Goal: Communication & Community: Answer question/provide support

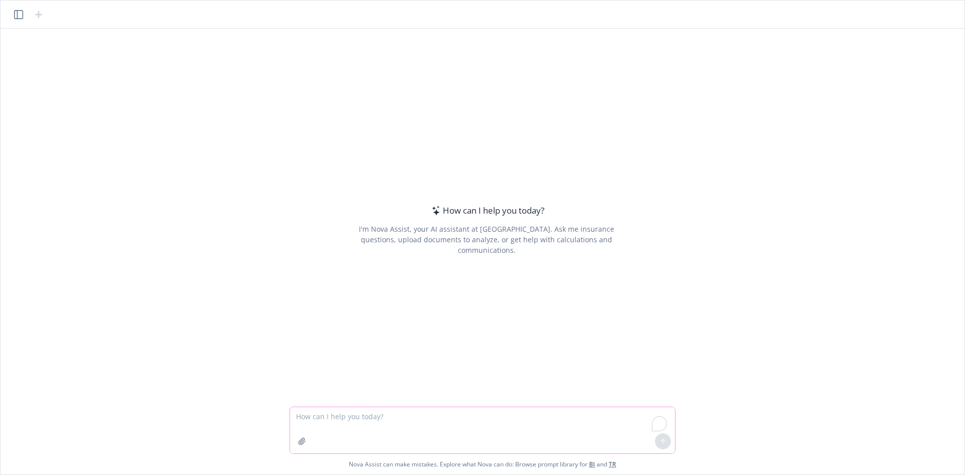
click at [433, 412] on textarea "To enrich screen reader interactions, please activate Accessibility in Grammarl…" at bounding box center [482, 430] width 385 height 46
paste textarea "Hi [PERSON_NAME], Apologies, I meant [DATE] meeting. Meeting #2 is already sche…"
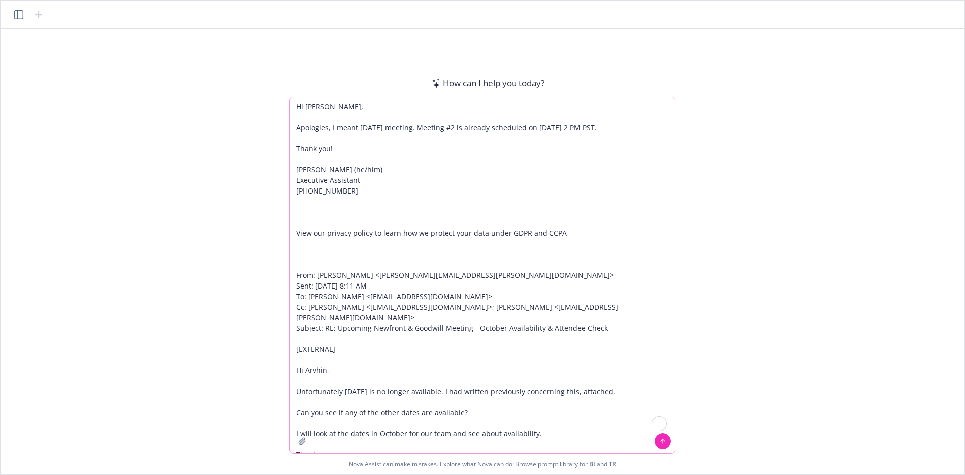
scroll to position [7, 0]
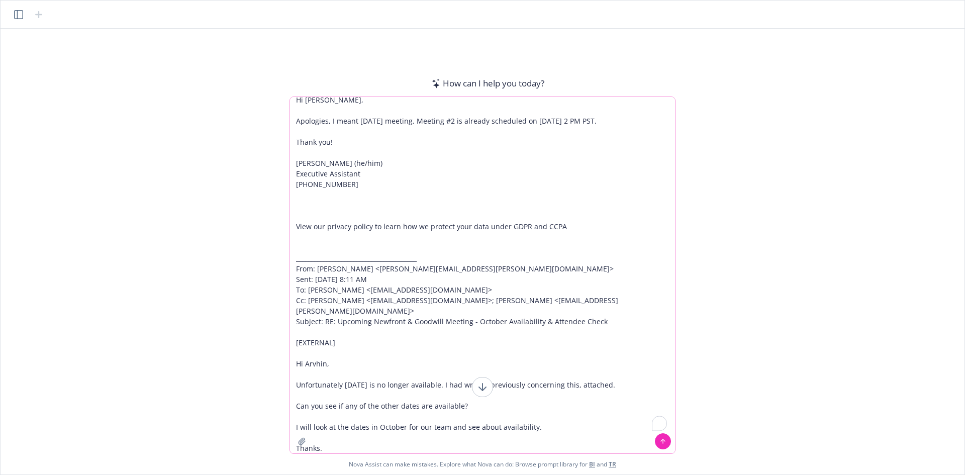
drag, startPoint x: 606, startPoint y: 313, endPoint x: 303, endPoint y: 220, distance: 316.8
click at [303, 220] on textarea "Hi [PERSON_NAME], Apologies, I meant [DATE] meeting. Meeting #2 is already sche…" at bounding box center [482, 275] width 385 height 356
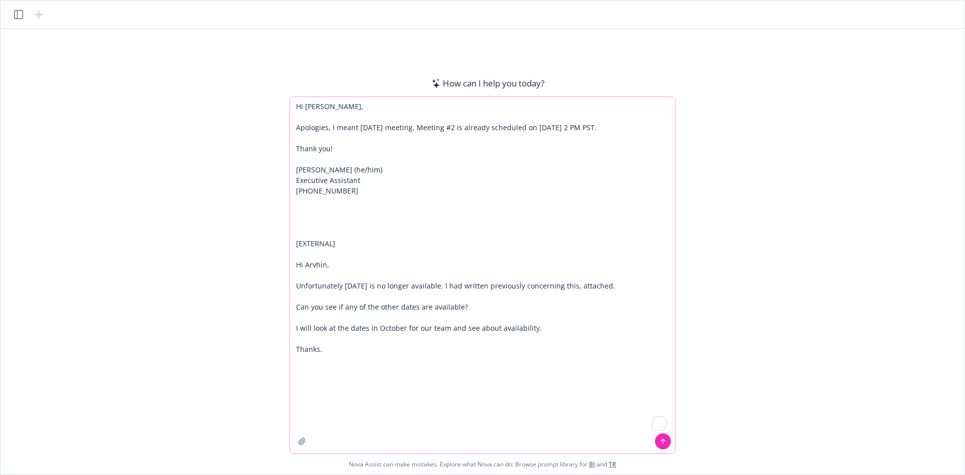
scroll to position [0, 0]
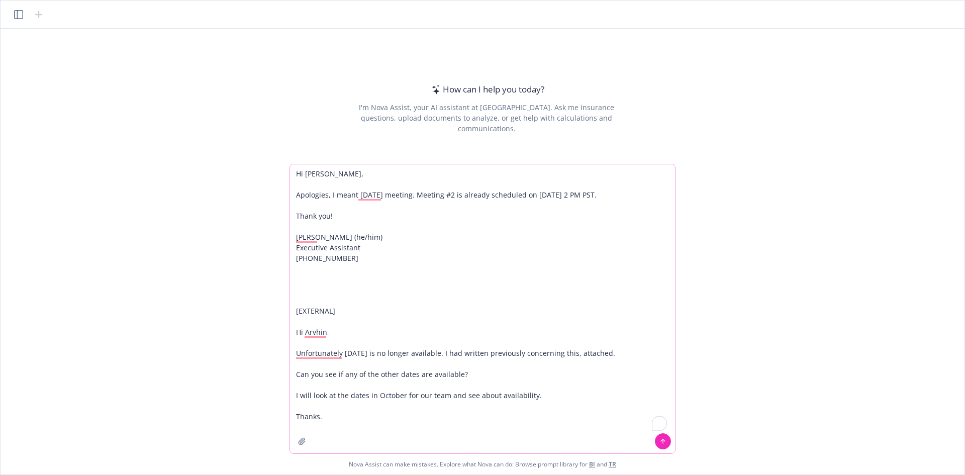
click at [318, 282] on textarea "Hi [PERSON_NAME], Apologies, I meant [DATE] meeting. Meeting #2 is already sche…" at bounding box center [482, 308] width 385 height 289
click at [342, 418] on textarea "Hi [PERSON_NAME], Apologies, I meant [DATE] meeting. Meeting #2 is already sche…" at bounding box center [482, 308] width 385 height 289
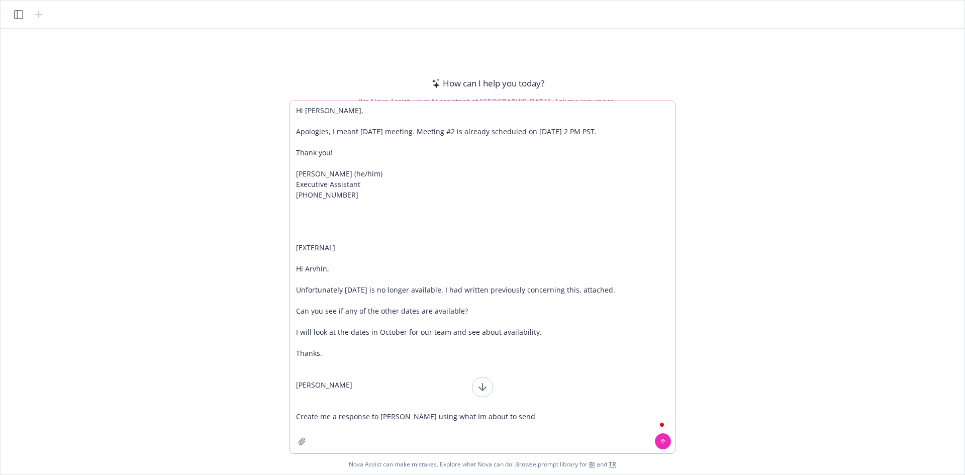
type textarea "Hi [PERSON_NAME], Apologies, I meant [DATE] meeting. Meeting #2 is already sche…"
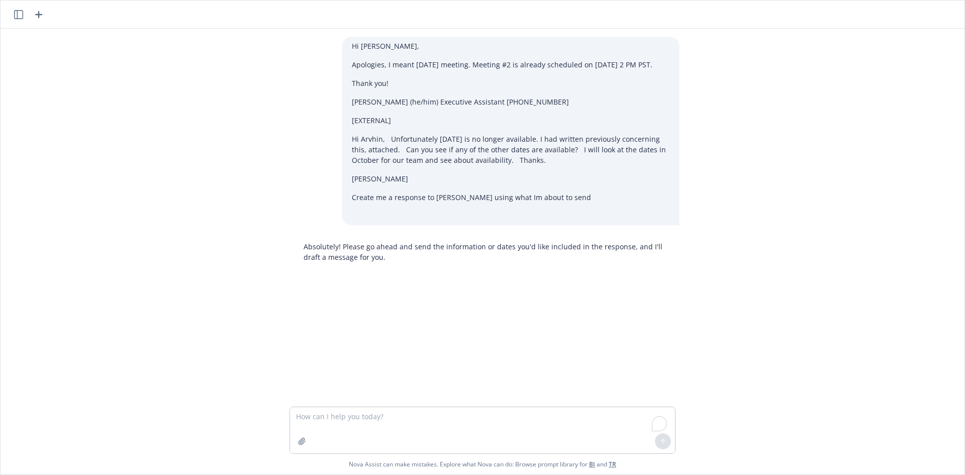
drag, startPoint x: 363, startPoint y: 69, endPoint x: 564, endPoint y: 101, distance: 203.5
click at [566, 101] on div "Hi [PERSON_NAME], Apologies, I meant [DATE] meeting. Meeting #2 is already sche…" at bounding box center [511, 131] width 338 height 188
click at [486, 112] on div "Hi [PERSON_NAME], Apologies, I meant [DATE] meeting. Meeting #2 is already sche…" at bounding box center [511, 131] width 338 height 188
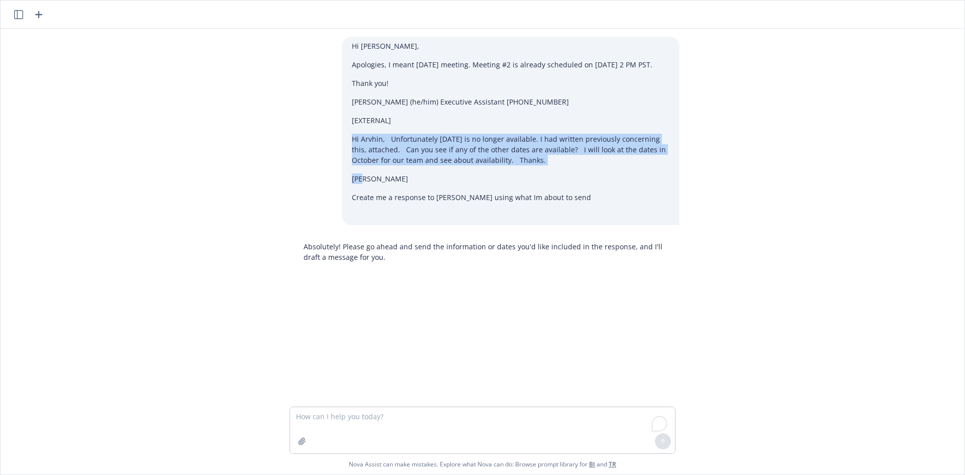
drag, startPoint x: 347, startPoint y: 138, endPoint x: 555, endPoint y: 176, distance: 211.9
click at [555, 176] on div "Hi [PERSON_NAME], Apologies, I meant [DATE] meeting. Meeting #2 is already sche…" at bounding box center [511, 131] width 338 height 188
copy div "Hi [PERSON_NAME], Unfortunately [DATE] is no longer available. I had written pr…"
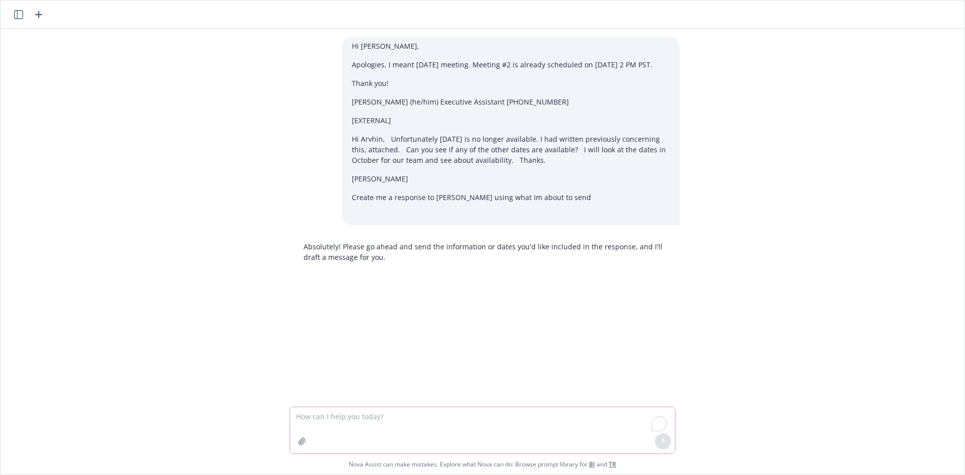
click at [349, 409] on textarea "To enrich screen reader interactions, please activate Accessibility in Grammarl…" at bounding box center [482, 430] width 385 height 46
paste textarea "Hi [PERSON_NAME], Unfortunately [DATE] is no longer available. I had written pr…"
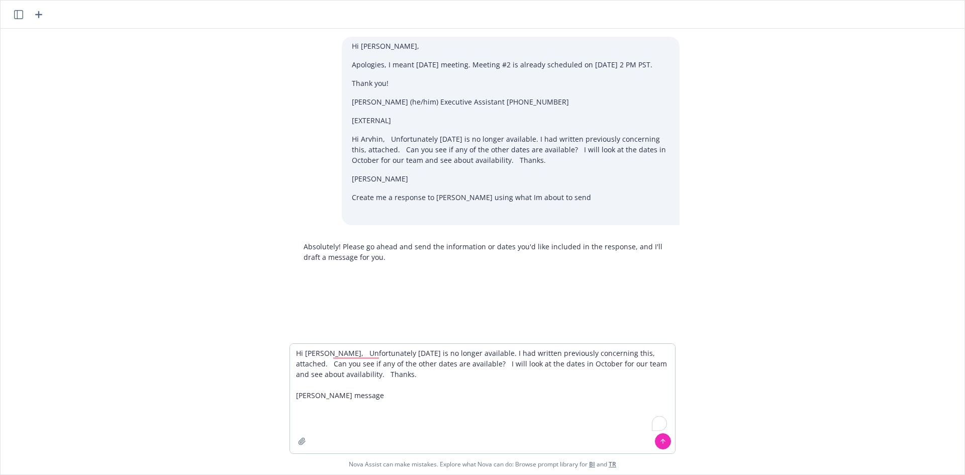
drag, startPoint x: 349, startPoint y: 44, endPoint x: 389, endPoint y: 82, distance: 55.8
click at [389, 82] on div "Hi [PERSON_NAME], Apologies, I meant [DATE] meeting. Meeting #2 is already sche…" at bounding box center [511, 131] width 338 height 188
copy div "Hi [PERSON_NAME], Apologies, I meant [DATE] meeting. Meeting #2 is already sche…"
click at [376, 412] on textarea "Hi [PERSON_NAME], Unfortunately [DATE] is no longer available. I had written pr…" at bounding box center [482, 399] width 385 height 110
click at [374, 429] on textarea "Hi [PERSON_NAME], Unfortunately [DATE] is no longer available. I had written pr…" at bounding box center [482, 399] width 385 height 110
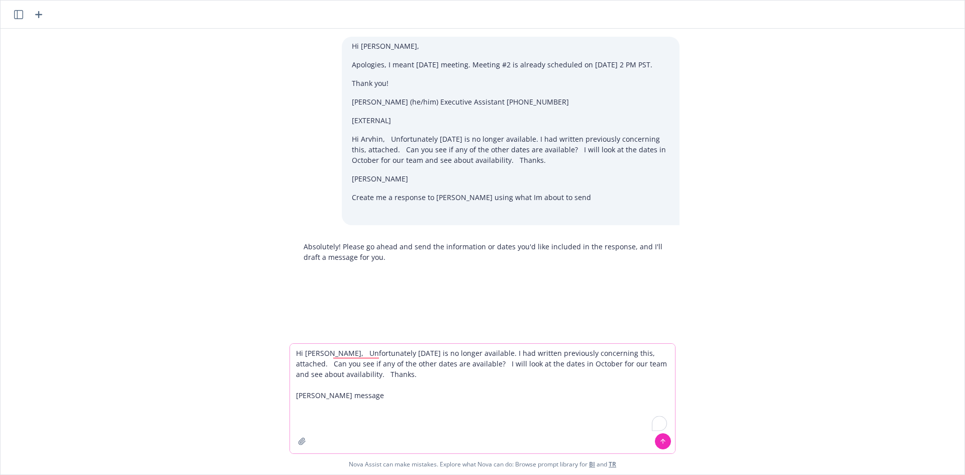
paste textarea "Hi [PERSON_NAME], Apologies, I meant [DATE] meeting. Meeting #2 is already sche…"
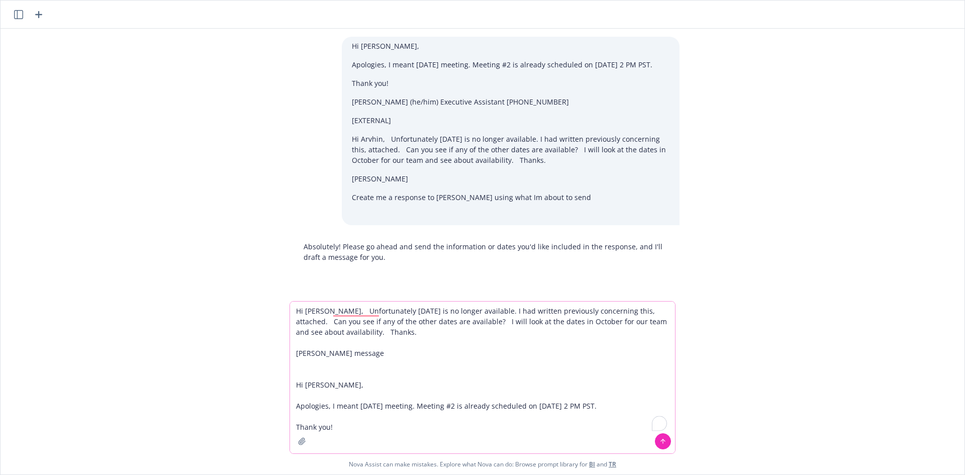
click at [316, 377] on textarea "Hi [PERSON_NAME], Unfortunately [DATE] is no longer available. I had written pr…" at bounding box center [482, 377] width 385 height 152
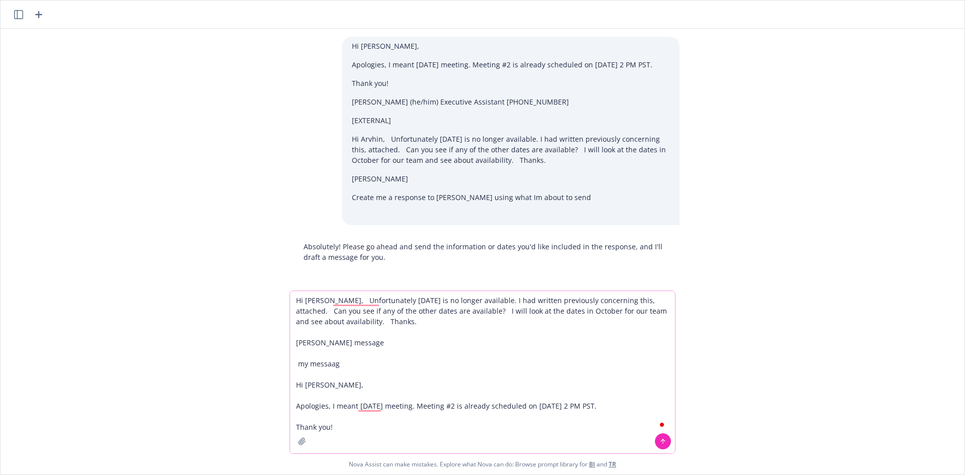
type textarea "Hi [PERSON_NAME], Unfortunately [DATE] is no longer available. I had written pr…"
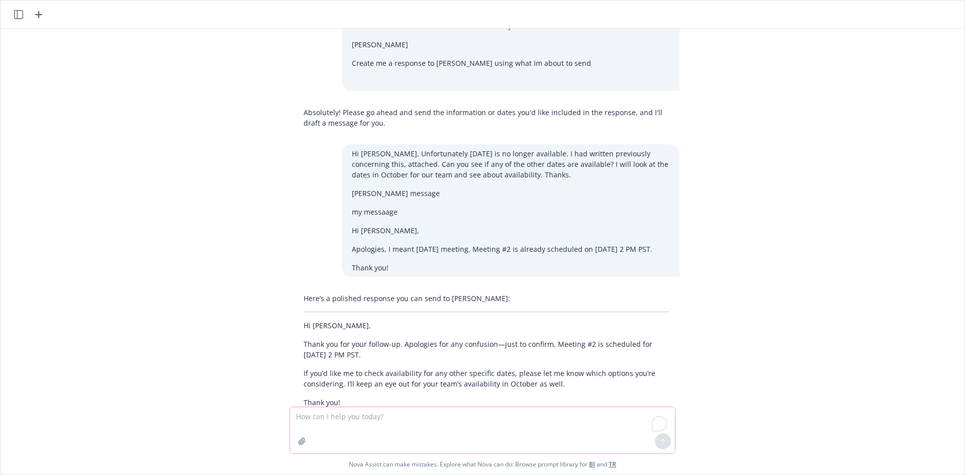
scroll to position [203, 0]
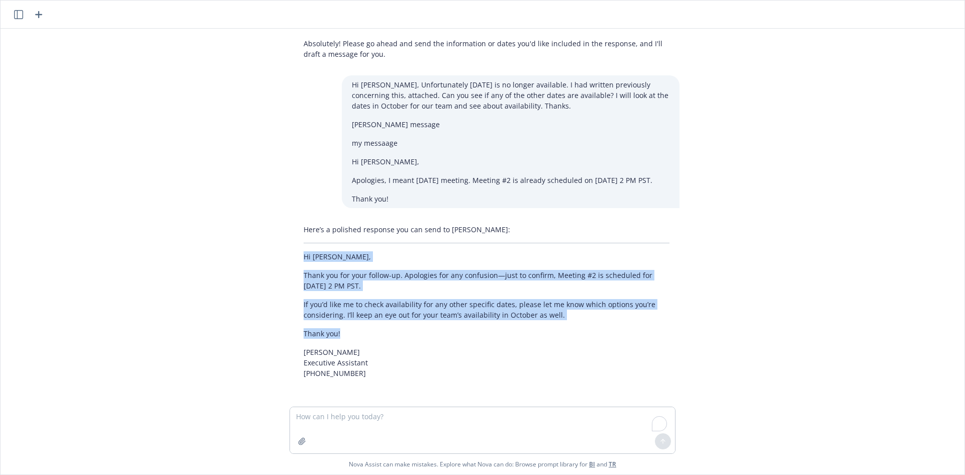
drag, startPoint x: 313, startPoint y: 265, endPoint x: 356, endPoint y: 334, distance: 81.3
click at [356, 334] on div "Here’s a polished response you can send to [PERSON_NAME]: Hi [PERSON_NAME], Tha…" at bounding box center [486, 301] width 386 height 162
drag, startPoint x: 371, startPoint y: 309, endPoint x: 355, endPoint y: 324, distance: 22.0
click at [355, 324] on div "Here’s a polished response you can send to [PERSON_NAME]: Hi [PERSON_NAME], Tha…" at bounding box center [486, 301] width 386 height 162
drag, startPoint x: 332, startPoint y: 334, endPoint x: 298, endPoint y: 257, distance: 83.7
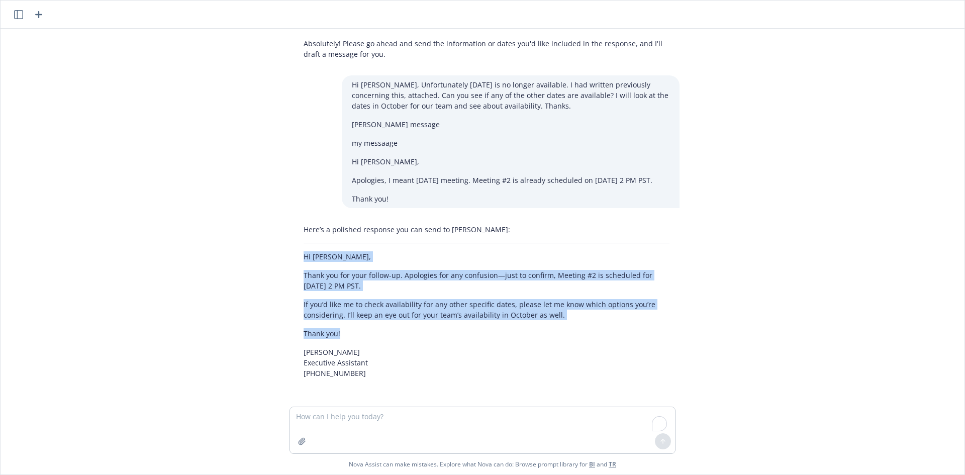
click at [298, 257] on div "Here’s a polished response you can send to [PERSON_NAME]: Hi [PERSON_NAME], Tha…" at bounding box center [486, 301] width 386 height 162
copy div "Hi [PERSON_NAME], Thank you for your follow-up. Apologies for any confusion—jus…"
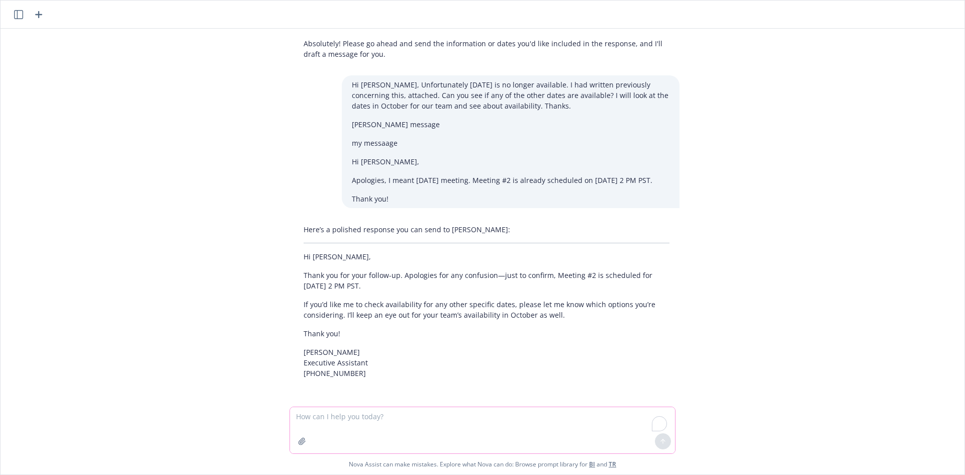
click at [342, 421] on textarea "To enrich screen reader interactions, please activate Accessibility in Grammarl…" at bounding box center [482, 430] width 385 height 46
paste textarea "Apologies for the typo - I meant to say [DATE]. Meeting #2 is already scheduled…"
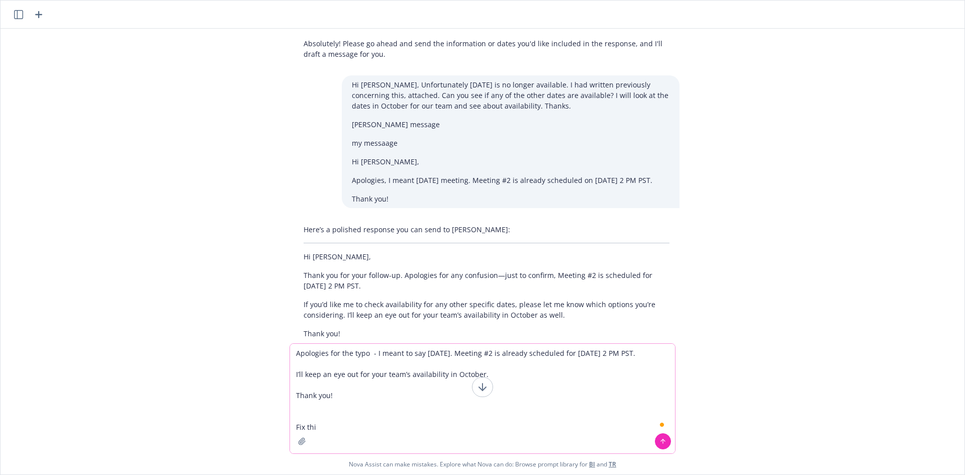
type textarea "Apologies for the typo - I meant to say [DATE]. Meeting #2 is already scheduled…"
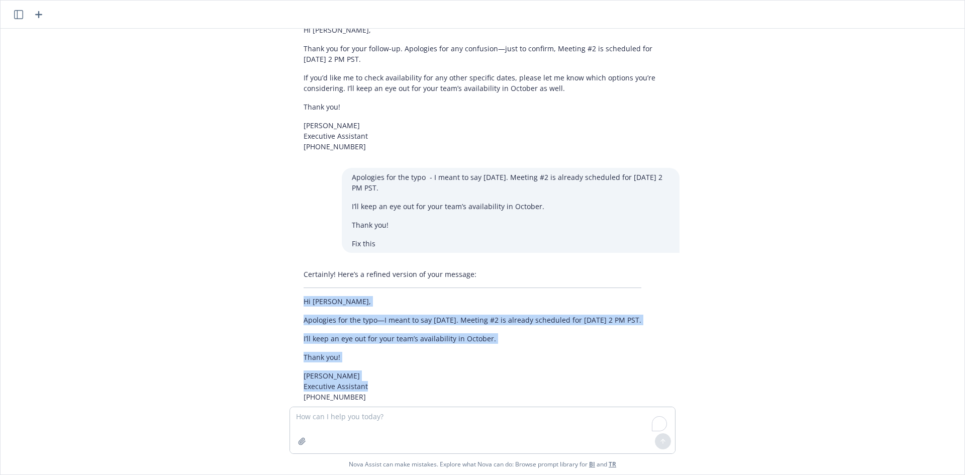
scroll to position [453, 0]
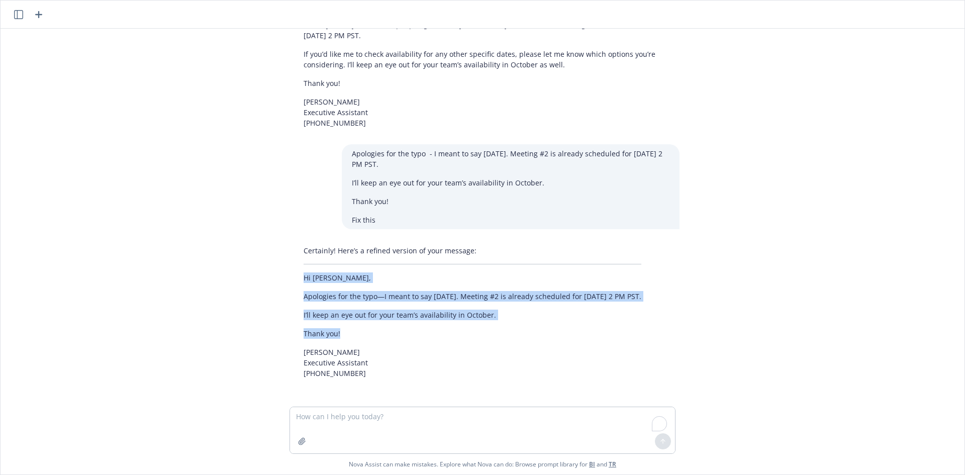
drag, startPoint x: 299, startPoint y: 332, endPoint x: 485, endPoint y: 329, distance: 185.9
click at [485, 329] on div "Certainly! Here’s a refined version of your message: Hi [PERSON_NAME], Apologie…" at bounding box center [472, 311] width 358 height 141
click at [506, 316] on p "I’ll keep an eye out for your team’s availability in October." at bounding box center [472, 315] width 338 height 11
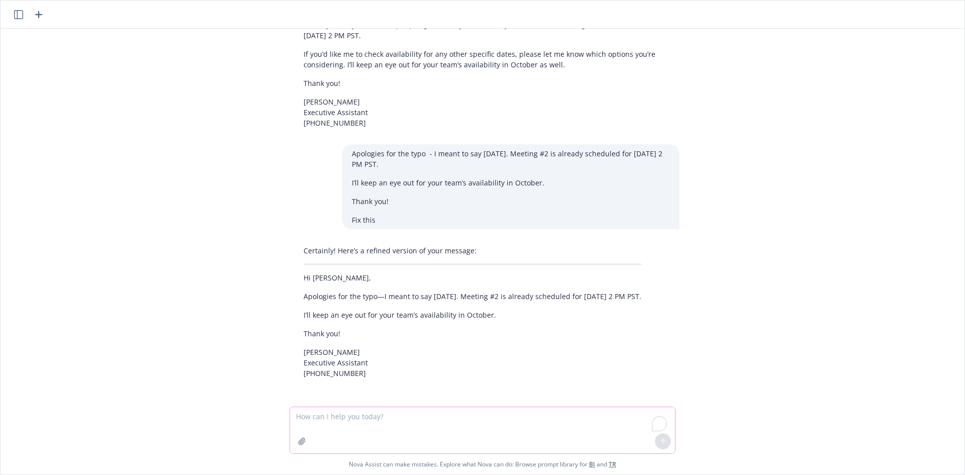
click at [352, 419] on textarea "To enrich screen reader interactions, please activate Accessibility in Grammarl…" at bounding box center [482, 430] width 385 height 46
paste textarea "Good morning, [PERSON_NAME], I do work in SF. Let’s keep the lunch [DATE] and w…"
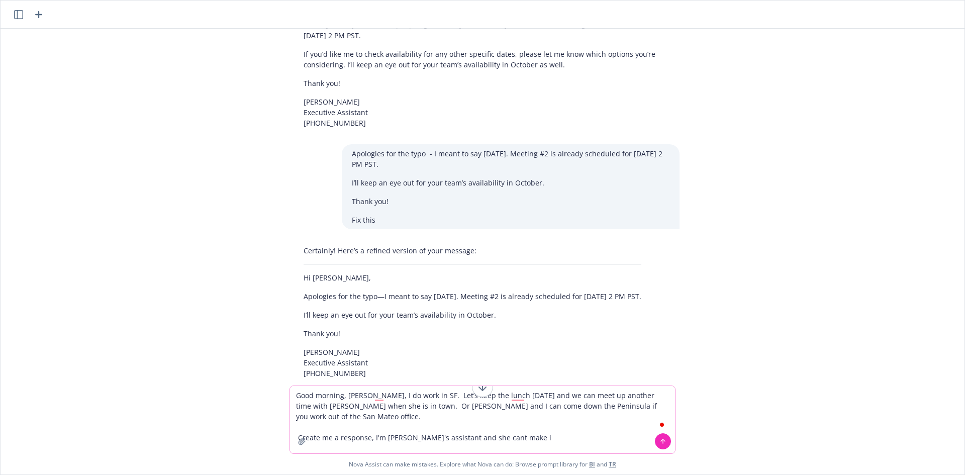
type textarea "Good morning, [PERSON_NAME], I do work in SF. Let’s keep the lunch [DATE] and w…"
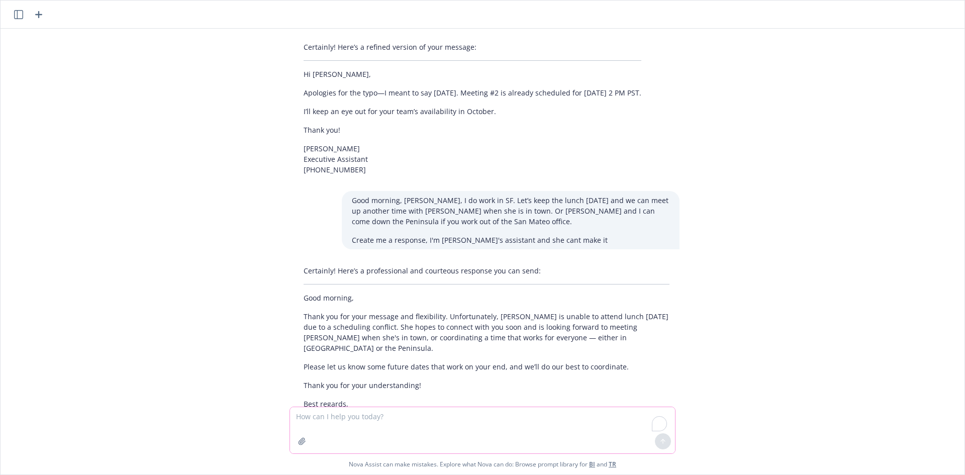
scroll to position [698, 0]
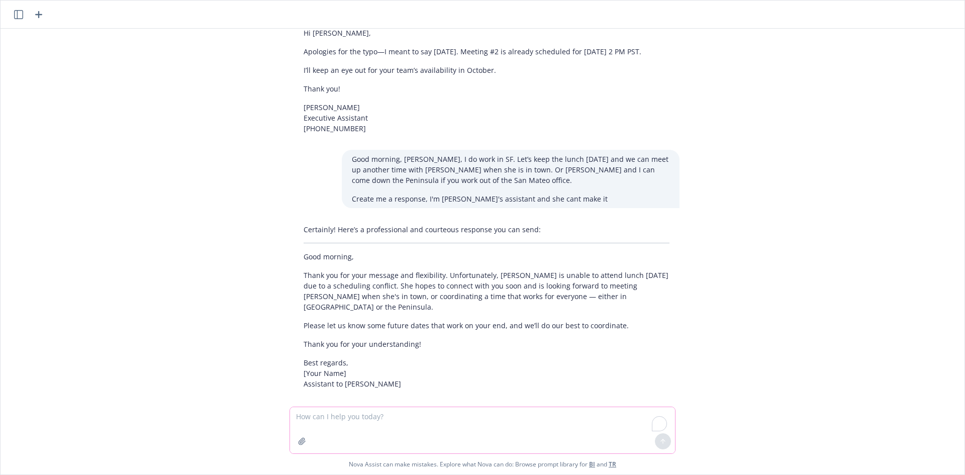
click at [404, 420] on textarea "To enrich screen reader interactions, please activate Accessibility in Grammarl…" at bounding box center [482, 430] width 385 height 46
type textarea "make less formal"
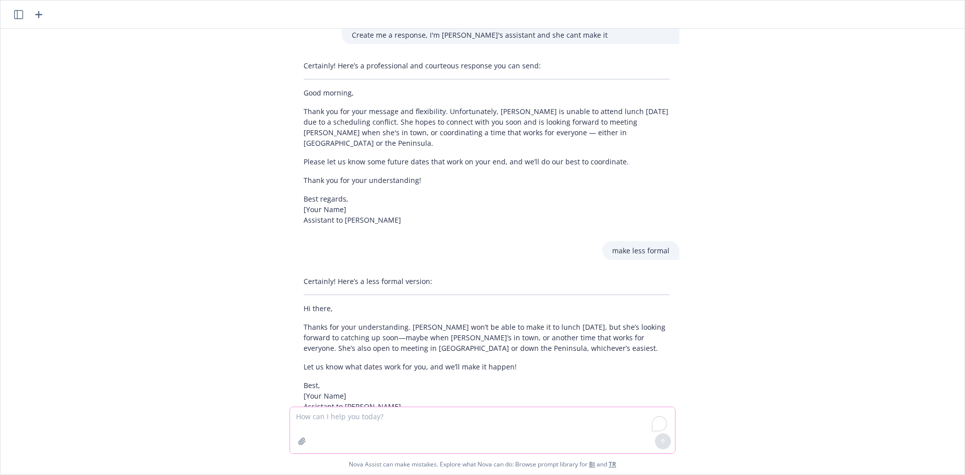
scroll to position [884, 0]
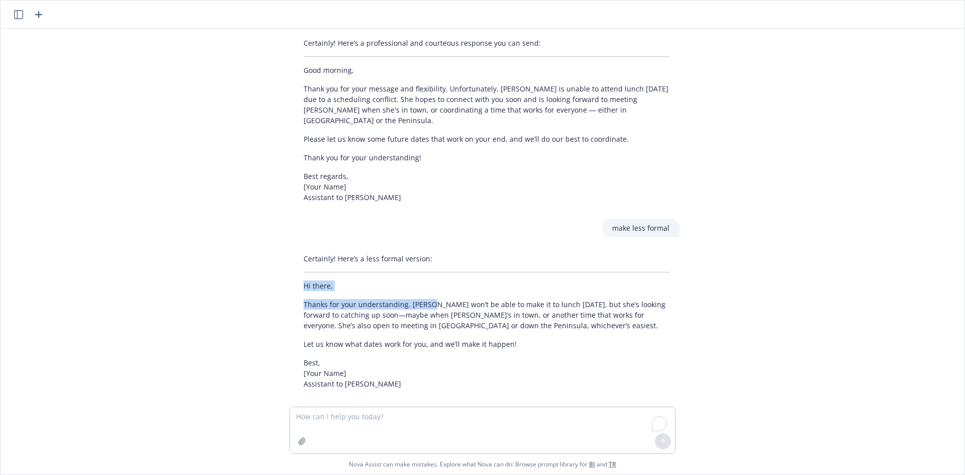
drag, startPoint x: 293, startPoint y: 276, endPoint x: 426, endPoint y: 293, distance: 134.2
click at [426, 293] on div "Certainly! Here’s a less formal version: Hi there, Thanks for your understandin…" at bounding box center [486, 321] width 386 height 144
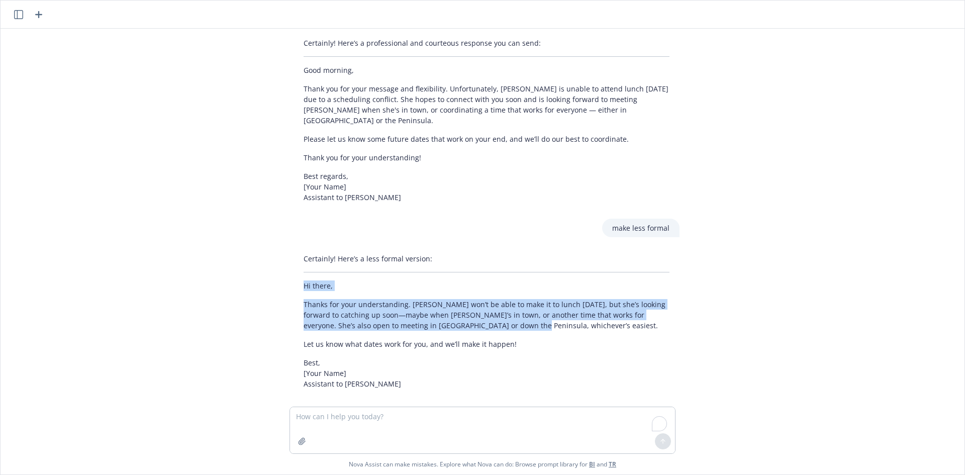
drag, startPoint x: 492, startPoint y: 315, endPoint x: 298, endPoint y: 281, distance: 196.3
click at [298, 281] on div "Certainly! Here’s a less formal version: Hi there, Thanks for your understandin…" at bounding box center [486, 321] width 386 height 144
copy div "Hi there, Thanks for your understanding. [PERSON_NAME] won’t be able to make it…"
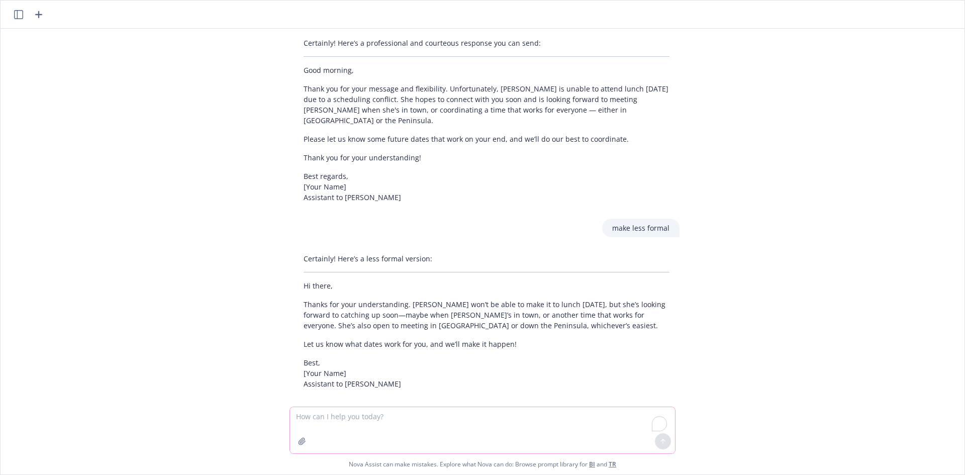
drag, startPoint x: 388, startPoint y: 435, endPoint x: 390, endPoint y: 427, distance: 8.2
click at [388, 432] on textarea "To enrich screen reader interactions, please activate Accessibility in Grammarl…" at bounding box center [482, 430] width 385 height 46
paste textarea "OK, great. I’m glad it’s scheduled for [DATE]. I see it now on [PERSON_NAME]’s …"
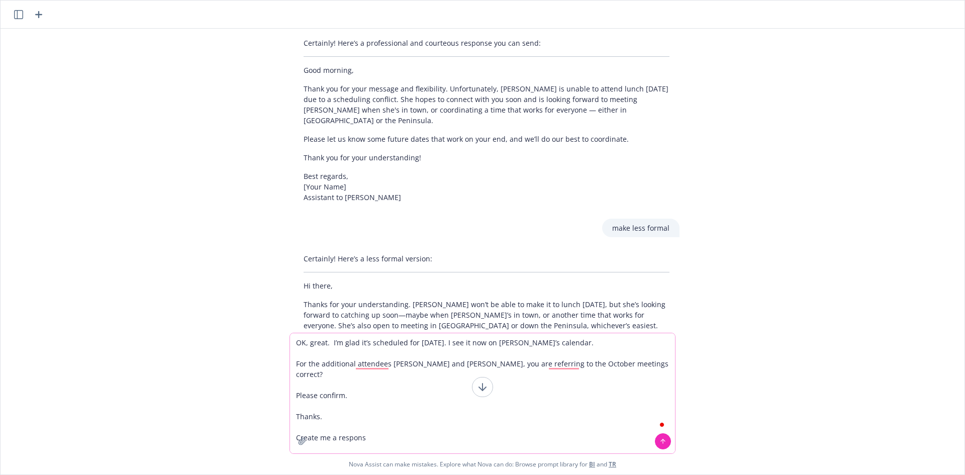
type textarea "OK, great. I’m glad it’s scheduled for [DATE]. I see it now on [PERSON_NAME]’s …"
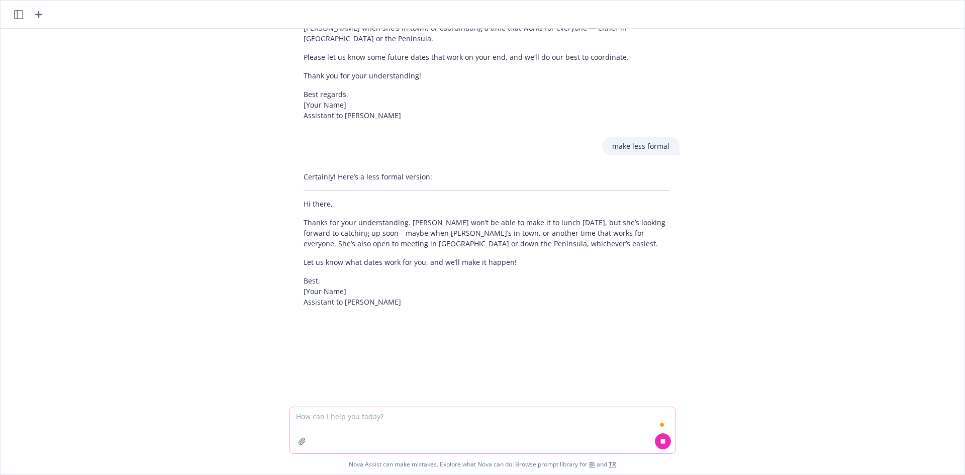
scroll to position [971, 0]
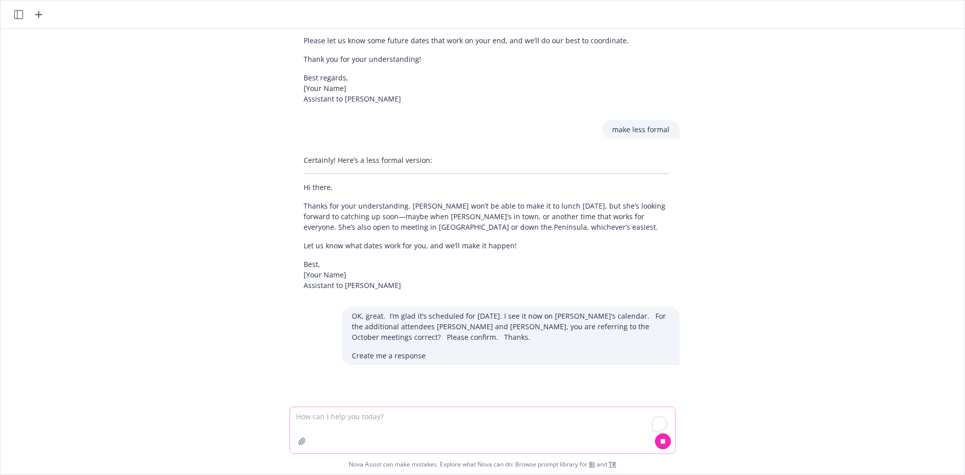
drag, startPoint x: 423, startPoint y: 417, endPoint x: 426, endPoint y: 411, distance: 6.3
click at [423, 416] on textarea "To enrich screen reader interactions, please activate Accessibility in Grammarl…" at bounding box center [482, 430] width 385 height 46
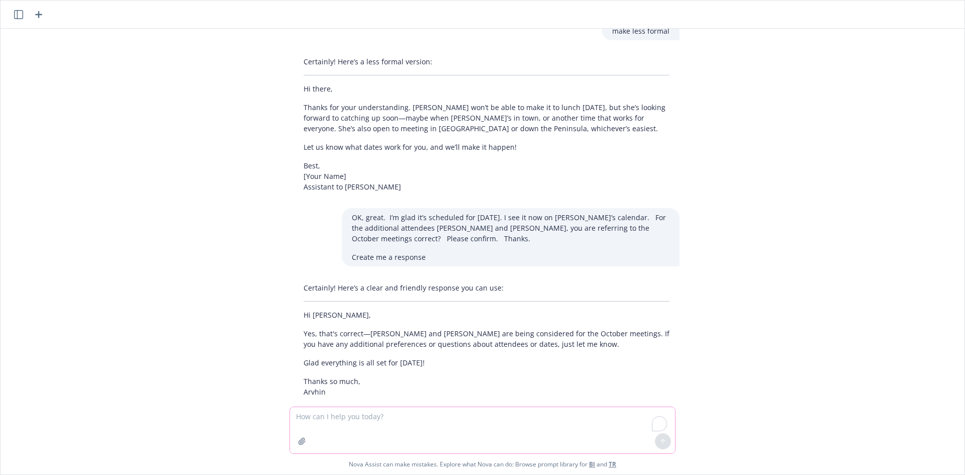
scroll to position [1089, 0]
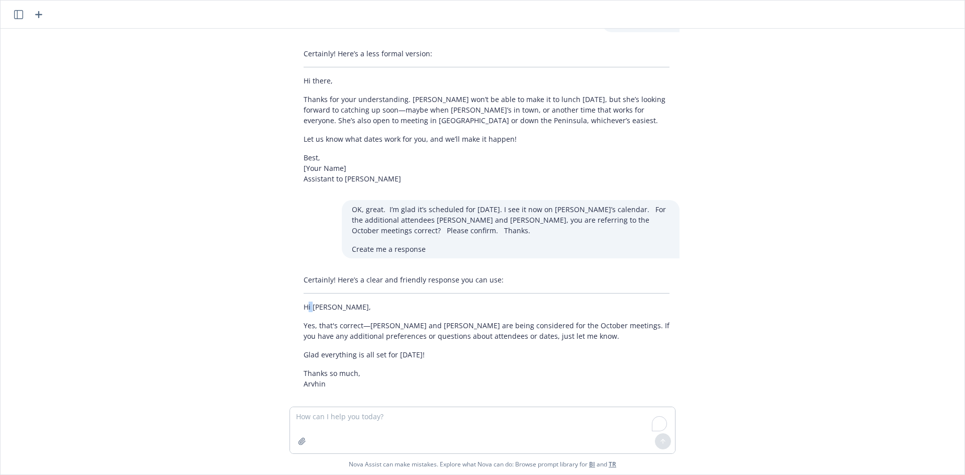
drag, startPoint x: 303, startPoint y: 294, endPoint x: 310, endPoint y: 295, distance: 7.2
click at [310, 301] on p "Hi [PERSON_NAME]," at bounding box center [486, 306] width 366 height 11
click at [393, 422] on textarea "To enrich screen reader interactions, please activate Accessibility in Grammarl…" at bounding box center [482, 430] width 385 height 46
type textarea "make less formal"
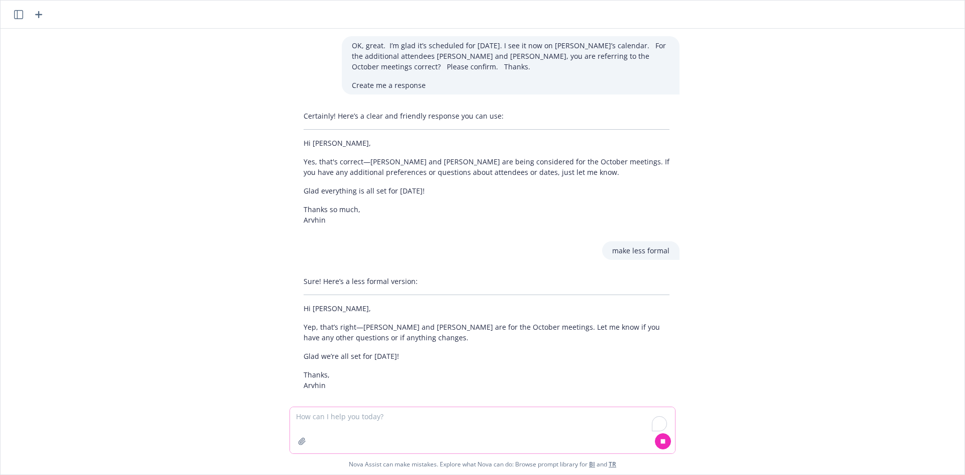
scroll to position [1255, 0]
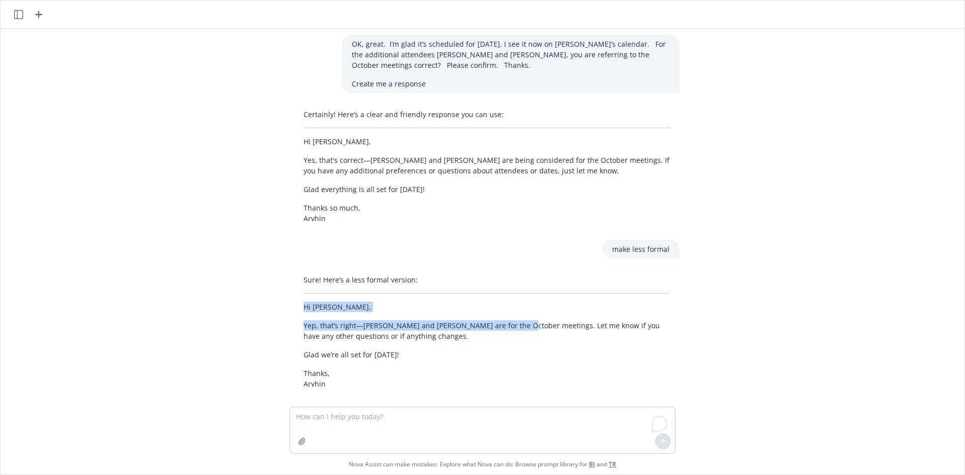
drag, startPoint x: 297, startPoint y: 298, endPoint x: 505, endPoint y: 316, distance: 208.8
click at [505, 316] on div "Sure! Here’s a less formal version: Hi [PERSON_NAME], Yep, that’s right—[PERSON…" at bounding box center [486, 331] width 386 height 123
click at [351, 424] on textarea "To enrich screen reader interactions, please activate Accessibility in Grammarl…" at bounding box center [482, 430] width 385 height 46
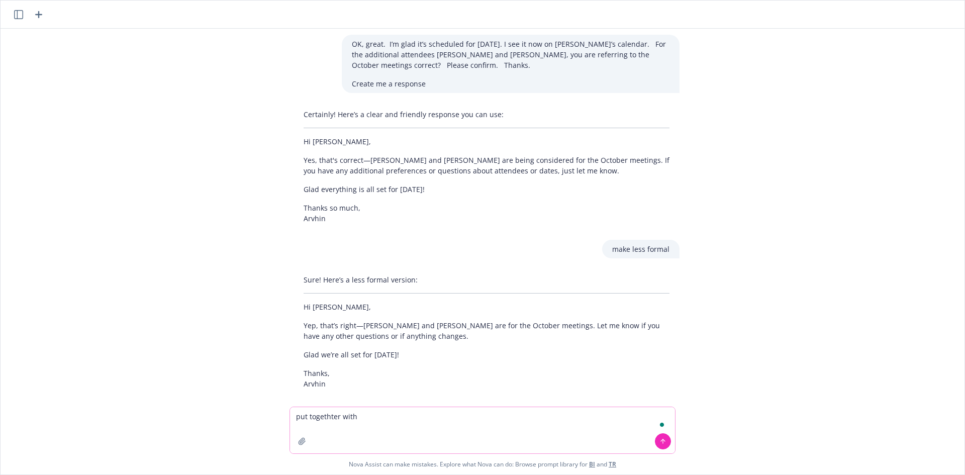
type textarea "put togethter with"
click at [374, 416] on textarea "To enrich screen reader interactions, please activate Accessibility in Grammarl…" at bounding box center [482, 430] width 385 height 46
type textarea "[PERSON_NAME] and [PERSON_NAME] together with august 229"
drag, startPoint x: 338, startPoint y: 422, endPoint x: 352, endPoint y: 417, distance: 15.1
click at [339, 422] on textarea "To enrich screen reader interactions, please activate Accessibility in Grammarl…" at bounding box center [482, 430] width 385 height 46
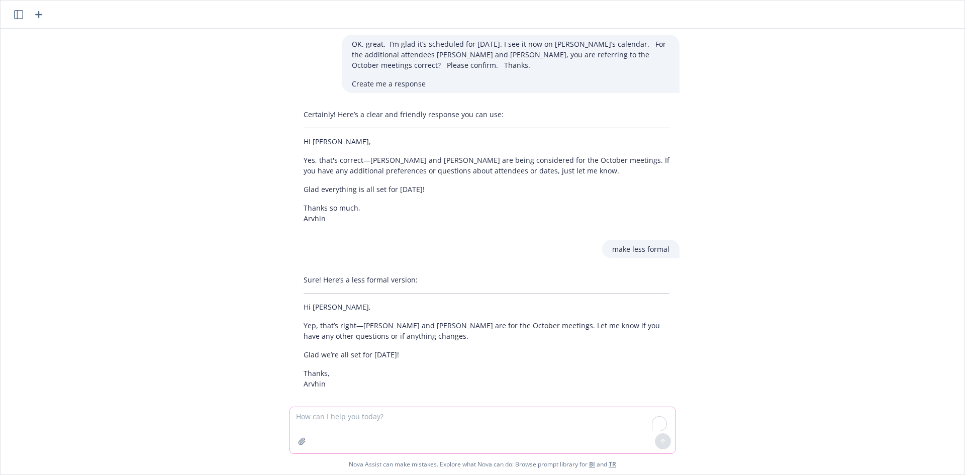
paste textarea "OK, great. I’m glad it’s scheduled for [DATE]. I see it now on [PERSON_NAME]’s …"
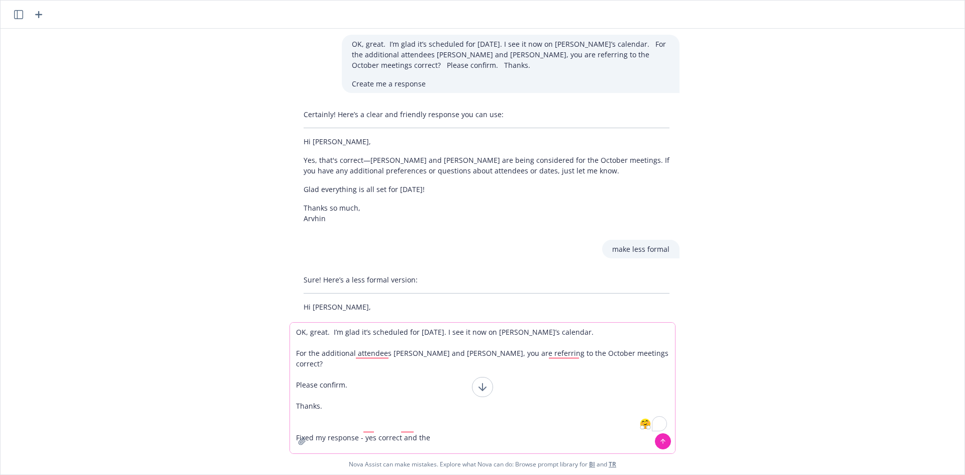
drag, startPoint x: 446, startPoint y: 427, endPoint x: 366, endPoint y: 432, distance: 80.5
click at [366, 432] on textarea "OK, great. I’m glad it’s scheduled for [DATE]. I see it now on [PERSON_NAME]’s …" at bounding box center [482, 388] width 385 height 131
paste textarea "Hi [PERSON_NAME], Correct!"
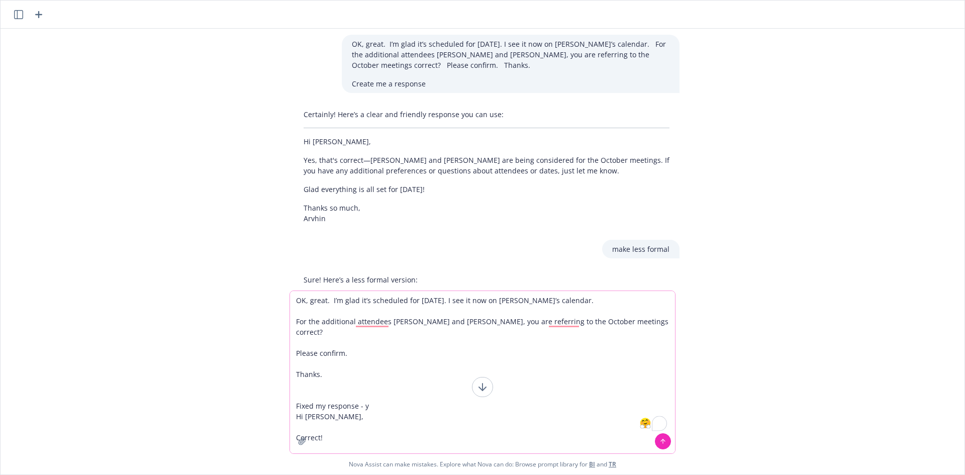
click at [372, 398] on textarea "OK, great. I’m glad it’s scheduled for [DATE]. I see it now on [PERSON_NAME]’s …" at bounding box center [482, 372] width 385 height 162
type textarea "OK, great. I’m glad it’s scheduled for [DATE]. I see it now on [PERSON_NAME]’s …"
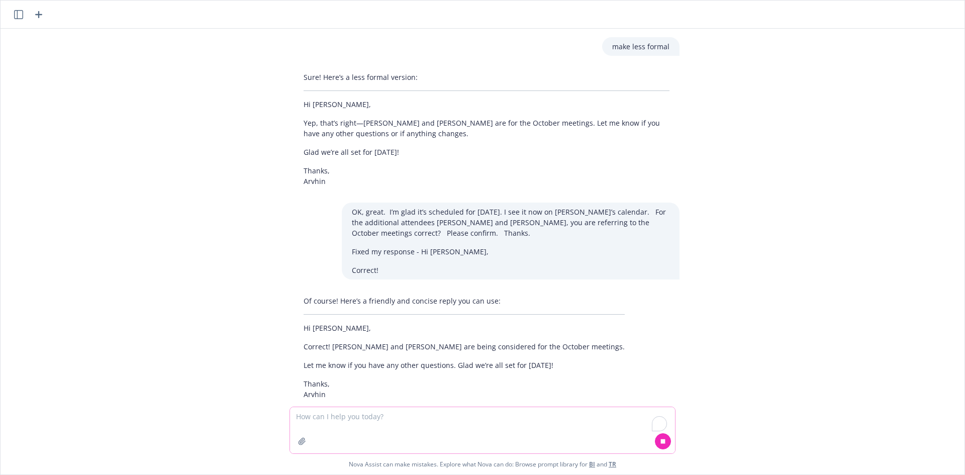
scroll to position [1468, 0]
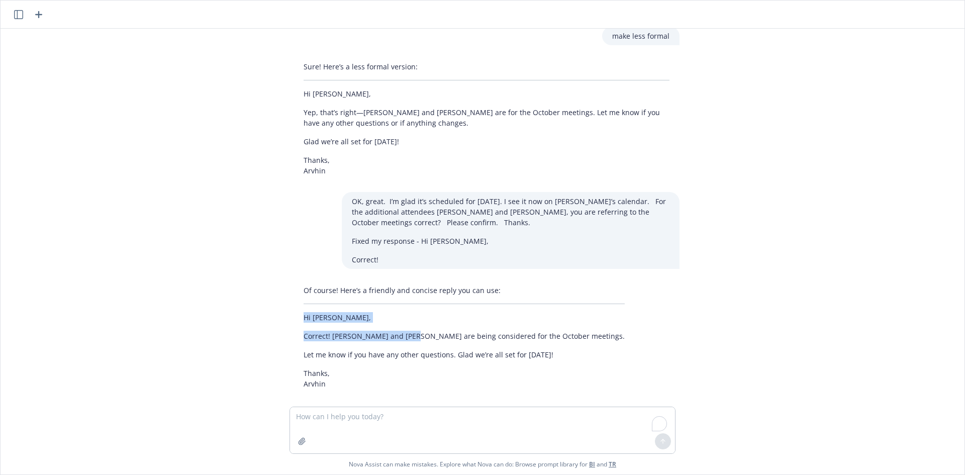
drag, startPoint x: 294, startPoint y: 305, endPoint x: 397, endPoint y: 326, distance: 105.1
click at [397, 326] on div "Of course! Here’s a friendly and concise reply you can use: Hi [PERSON_NAME], C…" at bounding box center [463, 337] width 341 height 112
click at [367, 414] on textarea "To enrich screen reader interactions, please activate Accessibility in Grammarl…" at bounding box center [482, 430] width 385 height 46
type textarea "[PERSON_NAME] and ju"
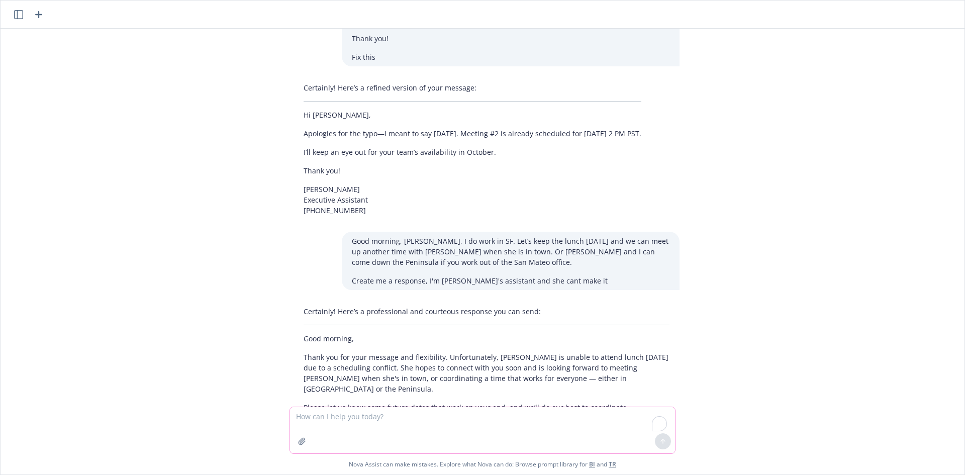
scroll to position [613, 0]
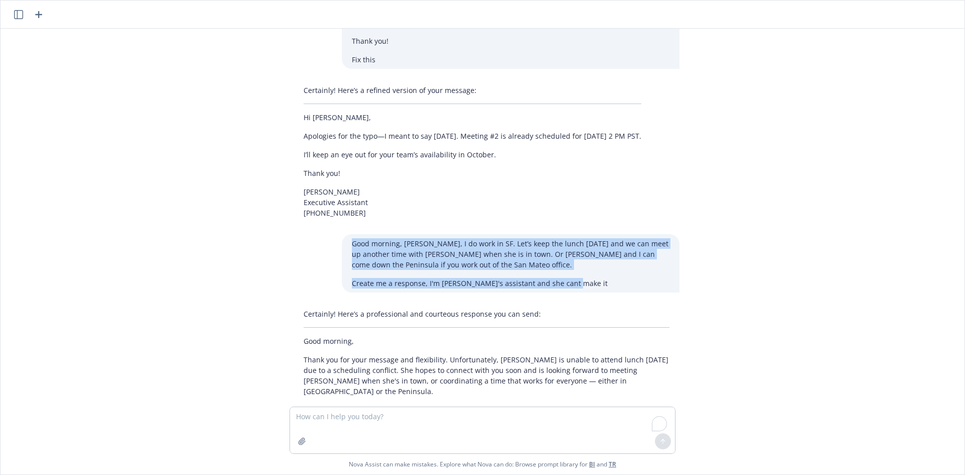
drag, startPoint x: 452, startPoint y: 269, endPoint x: 346, endPoint y: 245, distance: 109.2
click at [348, 246] on div "Good morning, [PERSON_NAME], I do work in SF. Let’s keep the lunch [DATE] and w…" at bounding box center [511, 263] width 338 height 58
copy div "Good morning, [PERSON_NAME], I do work in SF. Let’s keep the lunch [DATE] and w…"
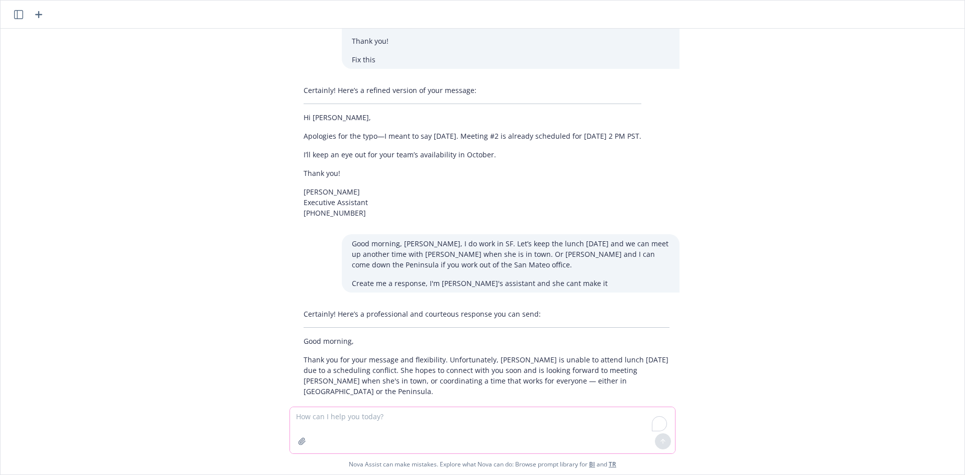
click at [409, 426] on textarea "To enrich screen reader interactions, please activate Accessibility in Grammarl…" at bounding box center [482, 430] width 385 height 46
paste textarea "Good morning, [PERSON_NAME], I do work in SF. Let’s keep the lunch [DATE] and w…"
type textarea "Good morning, [PERSON_NAME], I do work in SF. Let’s keep the lunch [DATE] and w…"
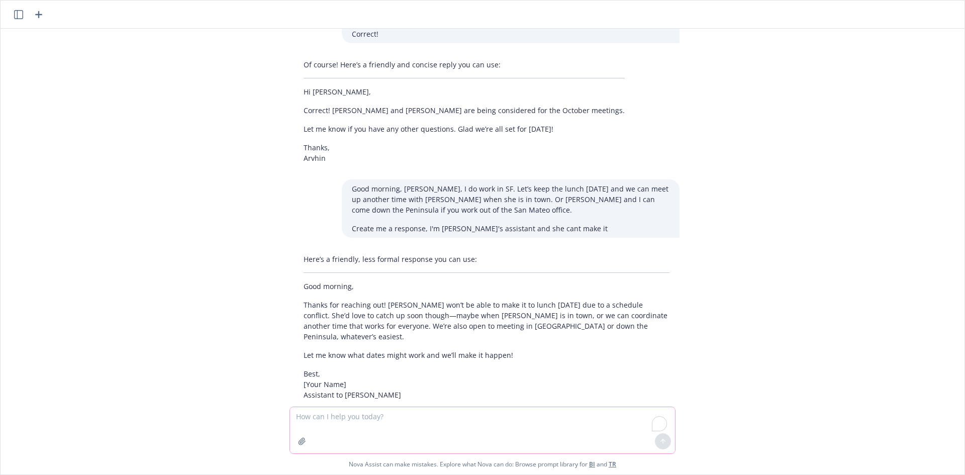
scroll to position [1694, 0]
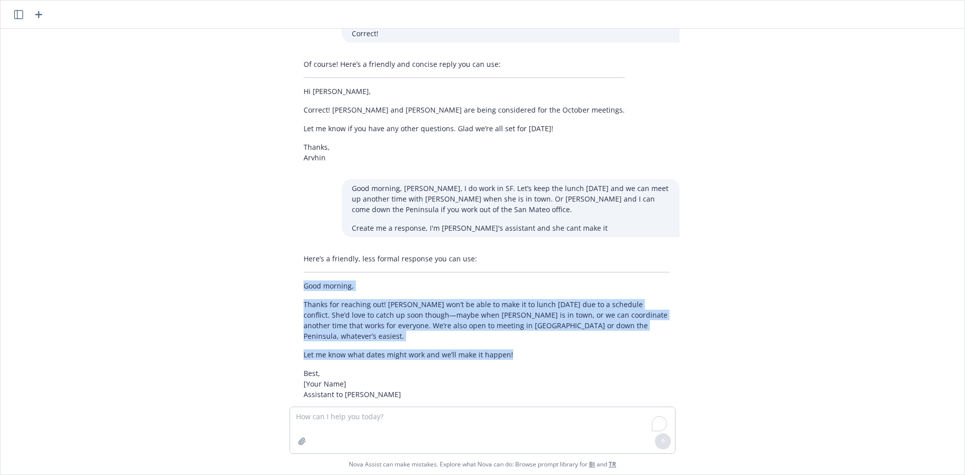
copy div "Good morning, Thanks for reaching out! [PERSON_NAME] won’t be able to make it t…"
drag, startPoint x: 297, startPoint y: 272, endPoint x: 555, endPoint y: 334, distance: 264.7
click at [555, 334] on div "Here’s a friendly, less formal response you can use: Good morning, Thanks for r…" at bounding box center [486, 326] width 386 height 154
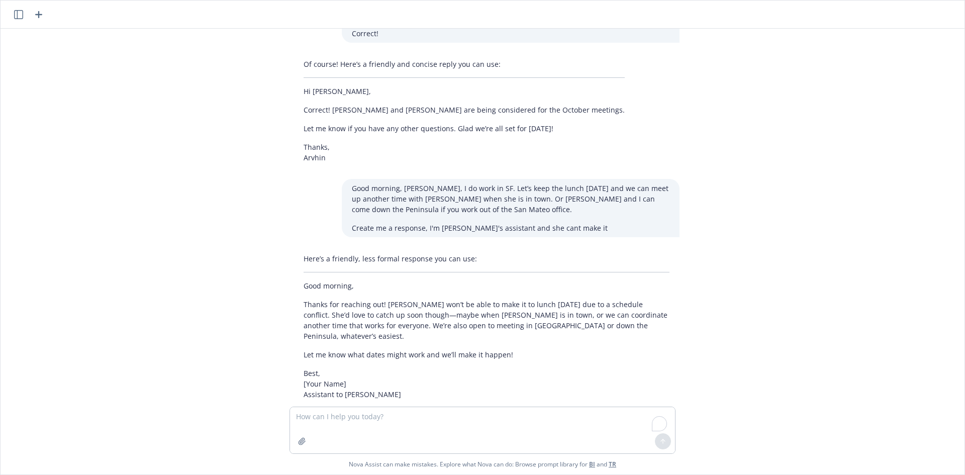
click at [417, 343] on div "Here’s a friendly, less formal response you can use: Good morning, Thanks for r…" at bounding box center [486, 326] width 386 height 154
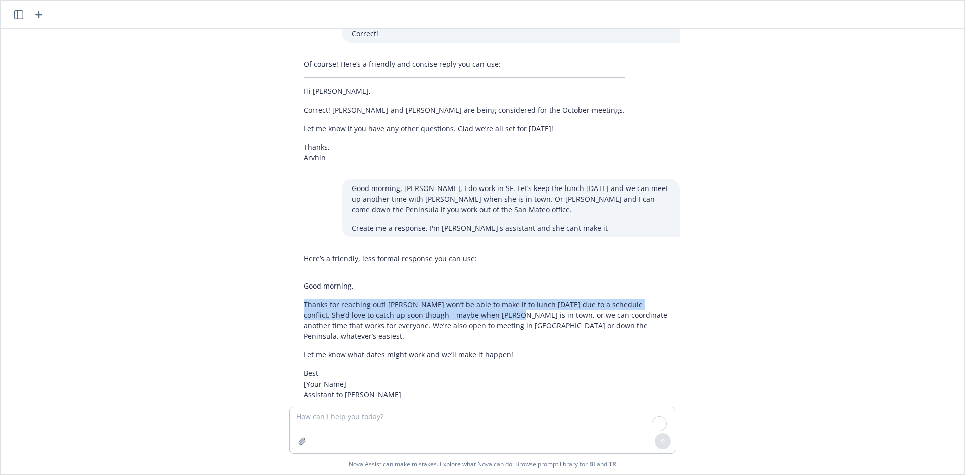
drag, startPoint x: 301, startPoint y: 291, endPoint x: 463, endPoint y: 301, distance: 162.1
click at [463, 301] on p "Thanks for reaching out! [PERSON_NAME] won’t be able to make it to lunch [DATE]…" at bounding box center [486, 320] width 366 height 42
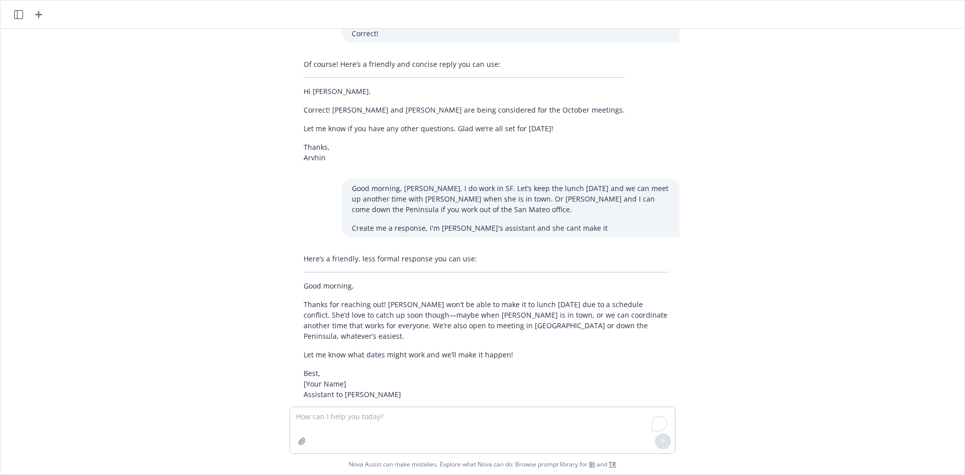
click at [528, 320] on p "Thanks for reaching out! [PERSON_NAME] won’t be able to make it to lunch [DATE]…" at bounding box center [486, 320] width 366 height 42
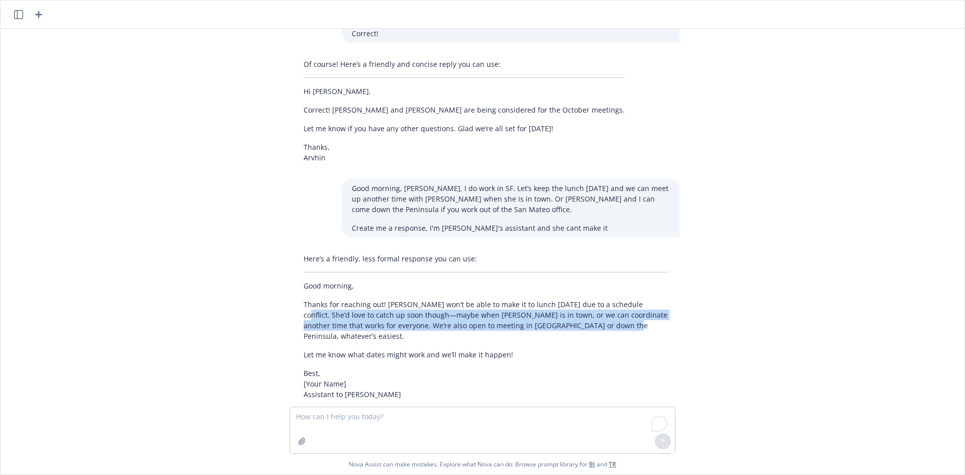
drag, startPoint x: 621, startPoint y: 292, endPoint x: 632, endPoint y: 319, distance: 28.8
click at [631, 318] on p "Thanks for reaching out! [PERSON_NAME] won’t be able to make it to lunch [DATE]…" at bounding box center [486, 320] width 366 height 42
copy p "She’d love to catch up soon though—maybe when [PERSON_NAME] is in town, or we c…"
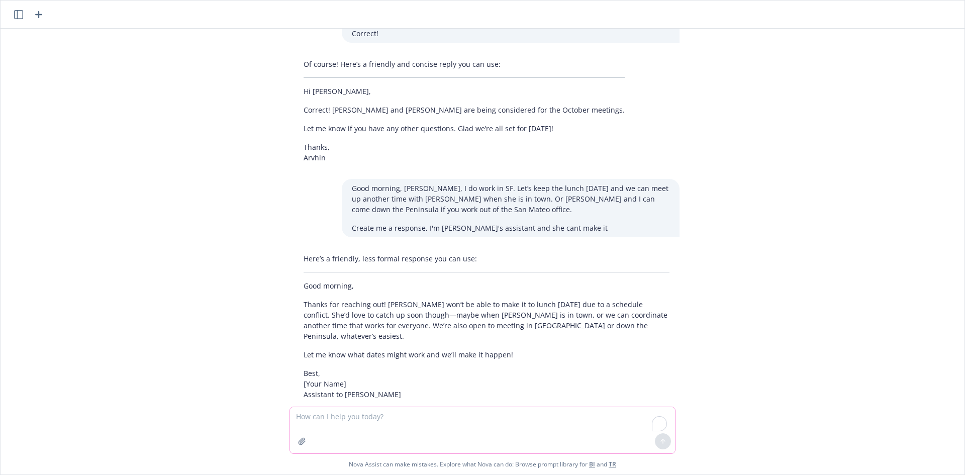
click at [467, 436] on textarea "To enrich screen reader interactions, please activate Accessibility in Grammarl…" at bounding box center [482, 430] width 385 height 46
paste textarea "She’d love to catch up soon though—maybe when [PERSON_NAME] is in town, or we c…"
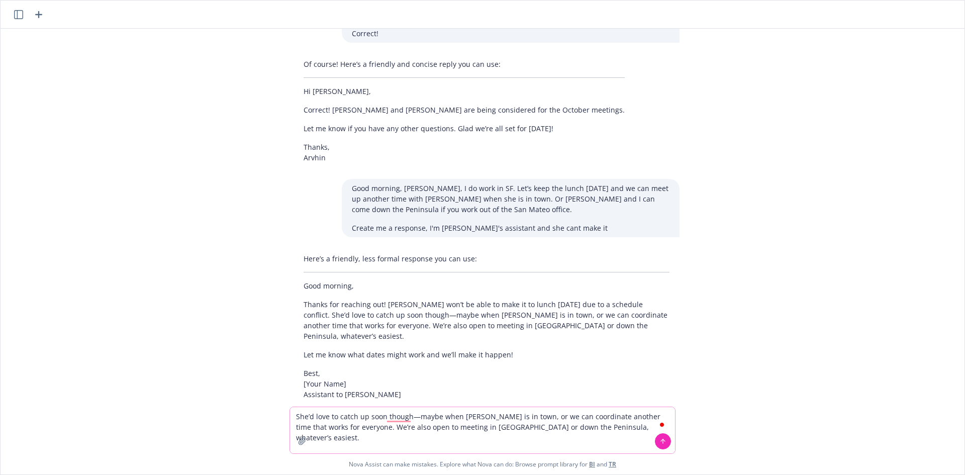
click at [597, 429] on textarea "She’d love to catch up soon though—maybe when [PERSON_NAME] is in town, or we c…" at bounding box center [482, 430] width 385 height 46
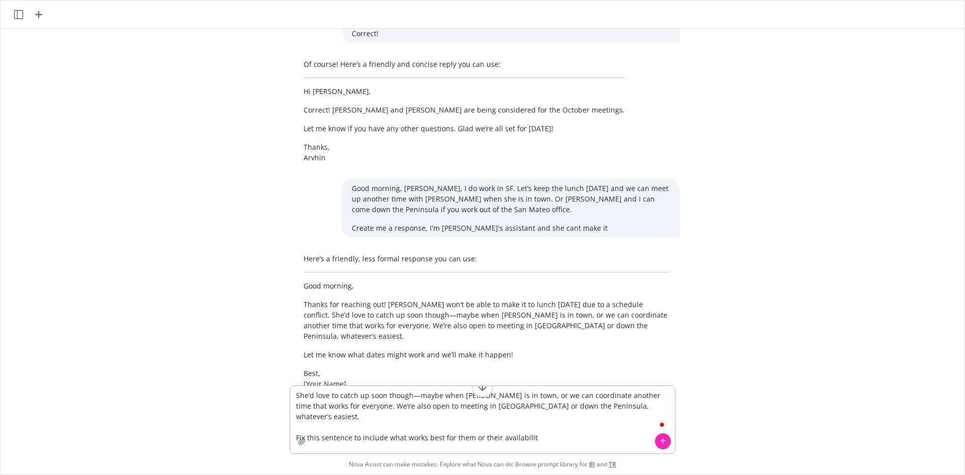
type textarea "She’d love to catch up soon though—maybe when [PERSON_NAME] is in town, or we c…"
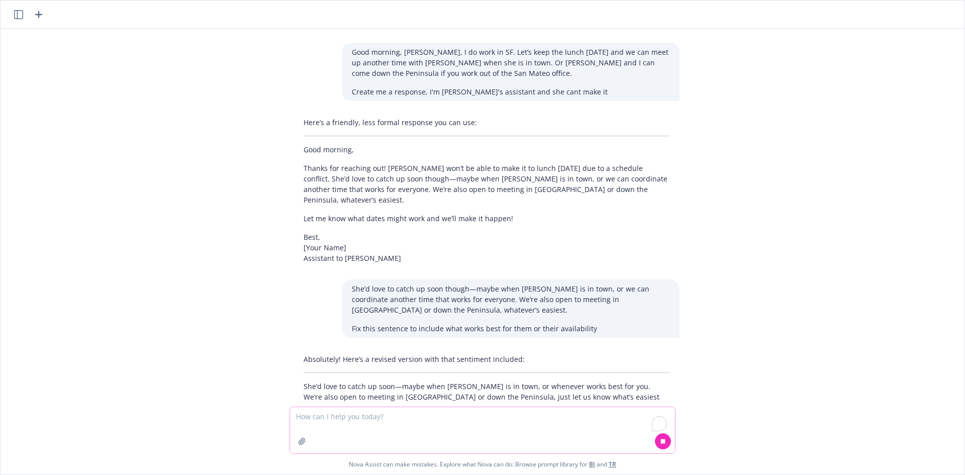
scroll to position [1832, 0]
click at [491, 423] on textarea "To enrich screen reader interactions, please activate Accessibility in Grammarl…" at bounding box center [482, 430] width 385 height 46
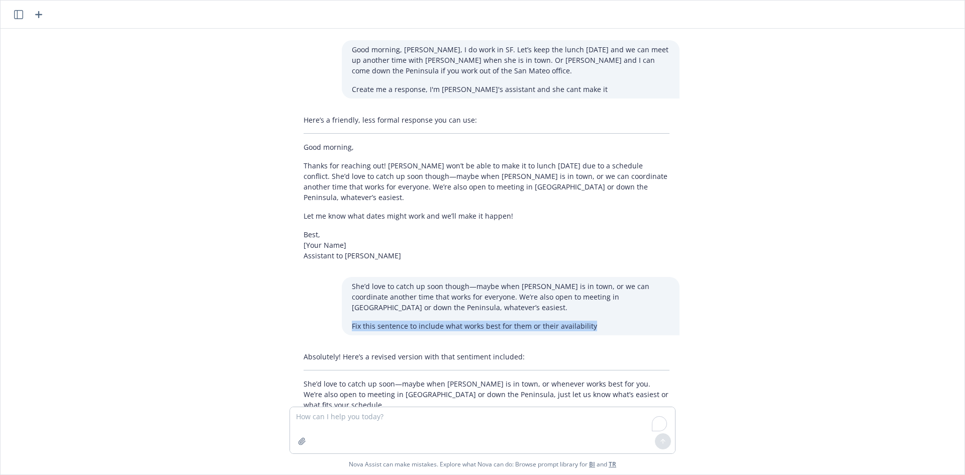
drag, startPoint x: 595, startPoint y: 305, endPoint x: 348, endPoint y: 306, distance: 247.7
click at [352, 321] on p "Fix this sentence to include what works best for them or their availability" at bounding box center [511, 326] width 318 height 11
copy p "Fix this sentence to include what works best for them or their availability"
drag, startPoint x: 402, startPoint y: 417, endPoint x: 429, endPoint y: 416, distance: 26.6
click at [404, 417] on textarea "To enrich screen reader interactions, please activate Accessibility in Grammarl…" at bounding box center [482, 430] width 385 height 46
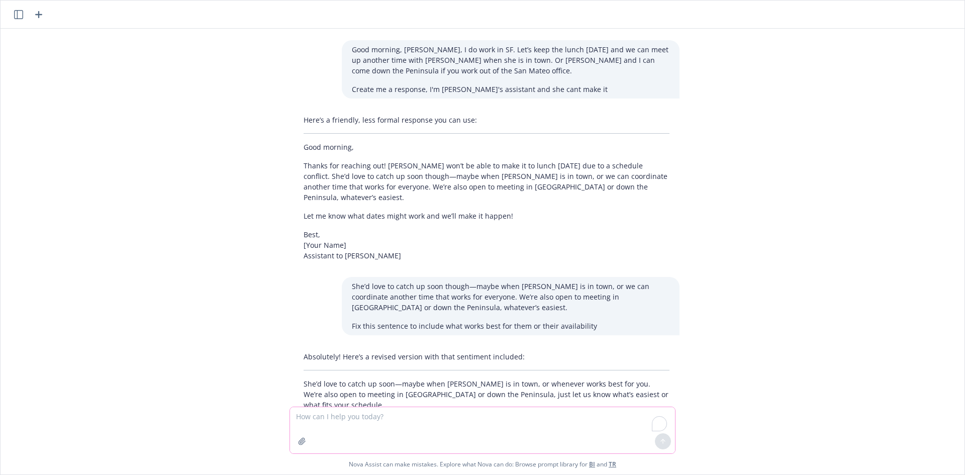
paste textarea "Fix this sentence to include what works best for them or their availability"
click at [426, 420] on textarea "Fix this sentence to include what works best for them or their availability" at bounding box center [482, 430] width 385 height 46
drag, startPoint x: 473, startPoint y: 417, endPoint x: 760, endPoint y: 416, distance: 286.9
click at [761, 421] on div "Hi [PERSON_NAME], Apologies, I meant [DATE] meeting. Meeting #2 is already sche…" at bounding box center [483, 252] width 964 height 446
type textarea "Fix this sentence to include what works best for them next week"
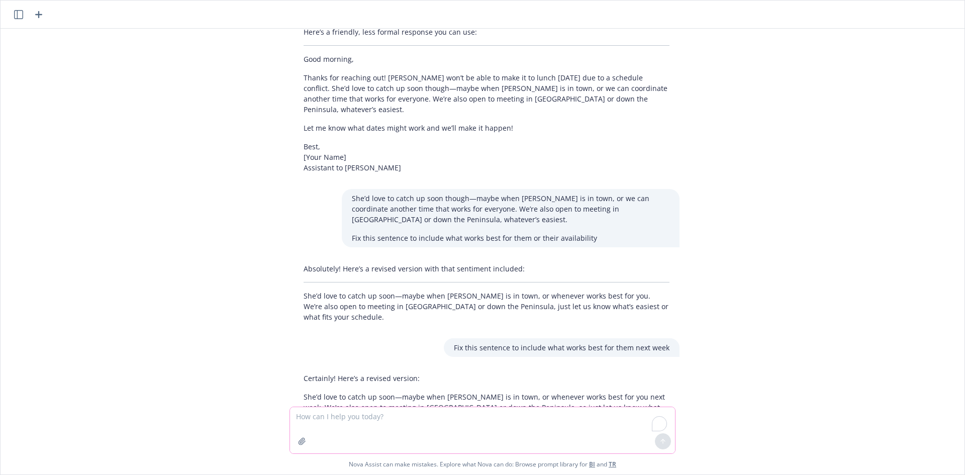
scroll to position [1923, 0]
click at [493, 411] on textarea "To enrich screen reader interactions, please activate Accessibility in Grammarl…" at bounding box center [482, 430] width 385 height 46
type textarea "remove [PERSON_NAME]"
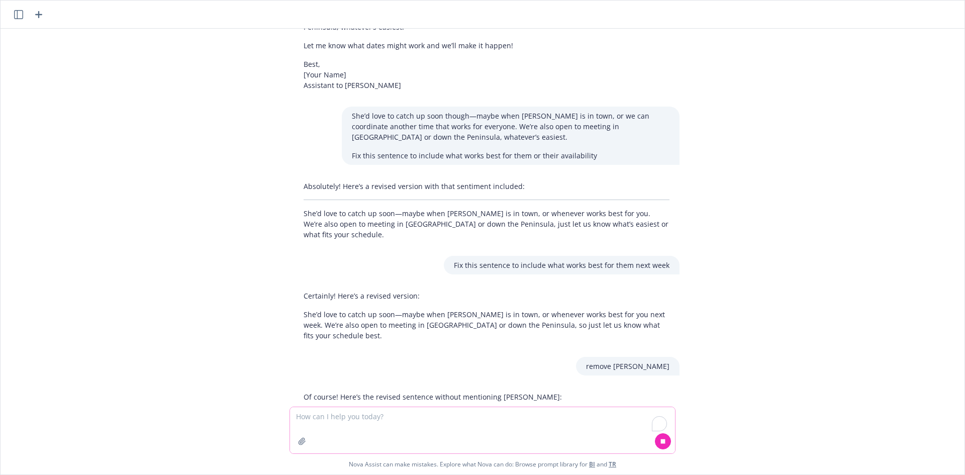
scroll to position [2013, 0]
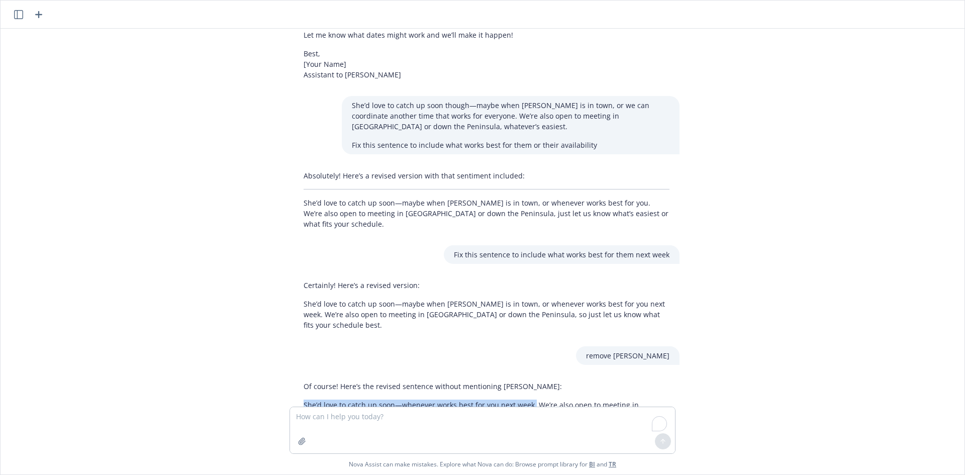
drag, startPoint x: 295, startPoint y: 361, endPoint x: 529, endPoint y: 367, distance: 233.2
click at [529, 377] on div "Of course! Here’s the revised sentence without mentioning [PERSON_NAME]: She’d …" at bounding box center [486, 401] width 386 height 48
click at [456, 429] on textarea "To enrich screen reader interactions, please activate Accessibility in Grammarl…" at bounding box center [482, 430] width 385 height 46
type textarea "put do you have availability next week"
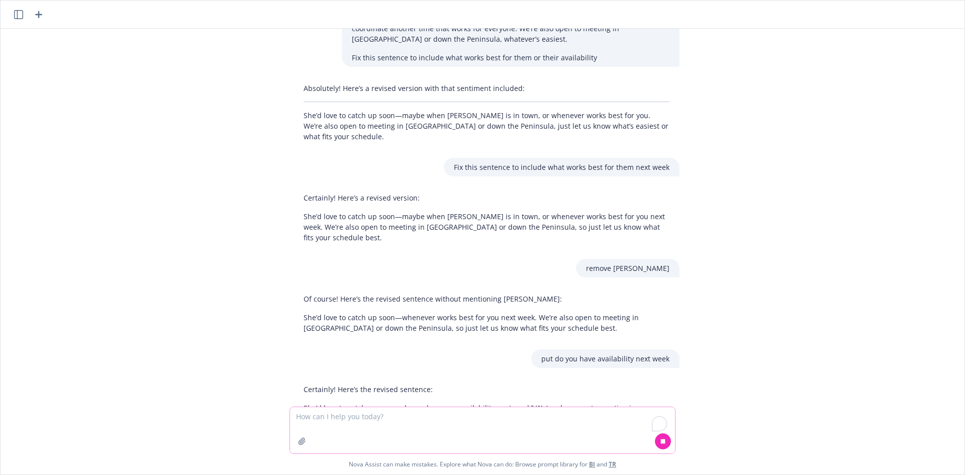
scroll to position [2104, 0]
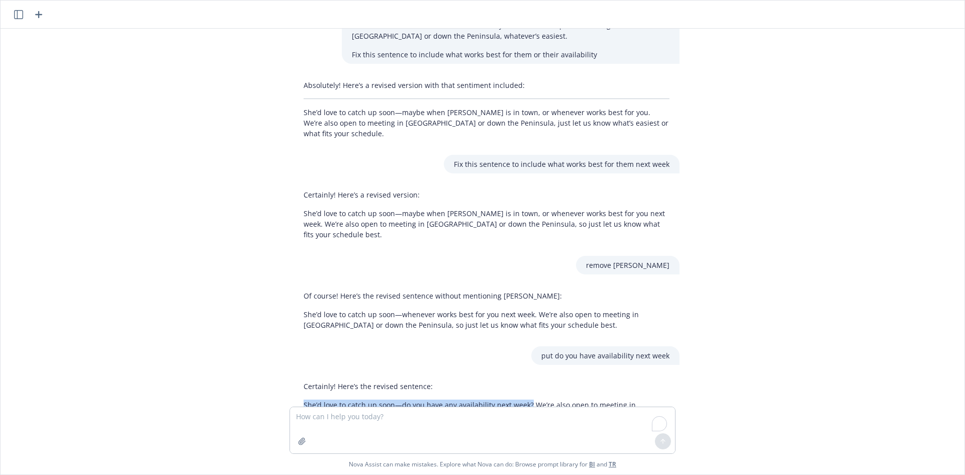
drag, startPoint x: 479, startPoint y: 369, endPoint x: 523, endPoint y: 366, distance: 44.3
click at [523, 399] on p "She’d love to catch up soon—do you have any availability next week? We’re also …" at bounding box center [486, 409] width 366 height 21
copy p "She’d love to catch up soon—do you have any availability next week?"
